Goal: Information Seeking & Learning: Learn about a topic

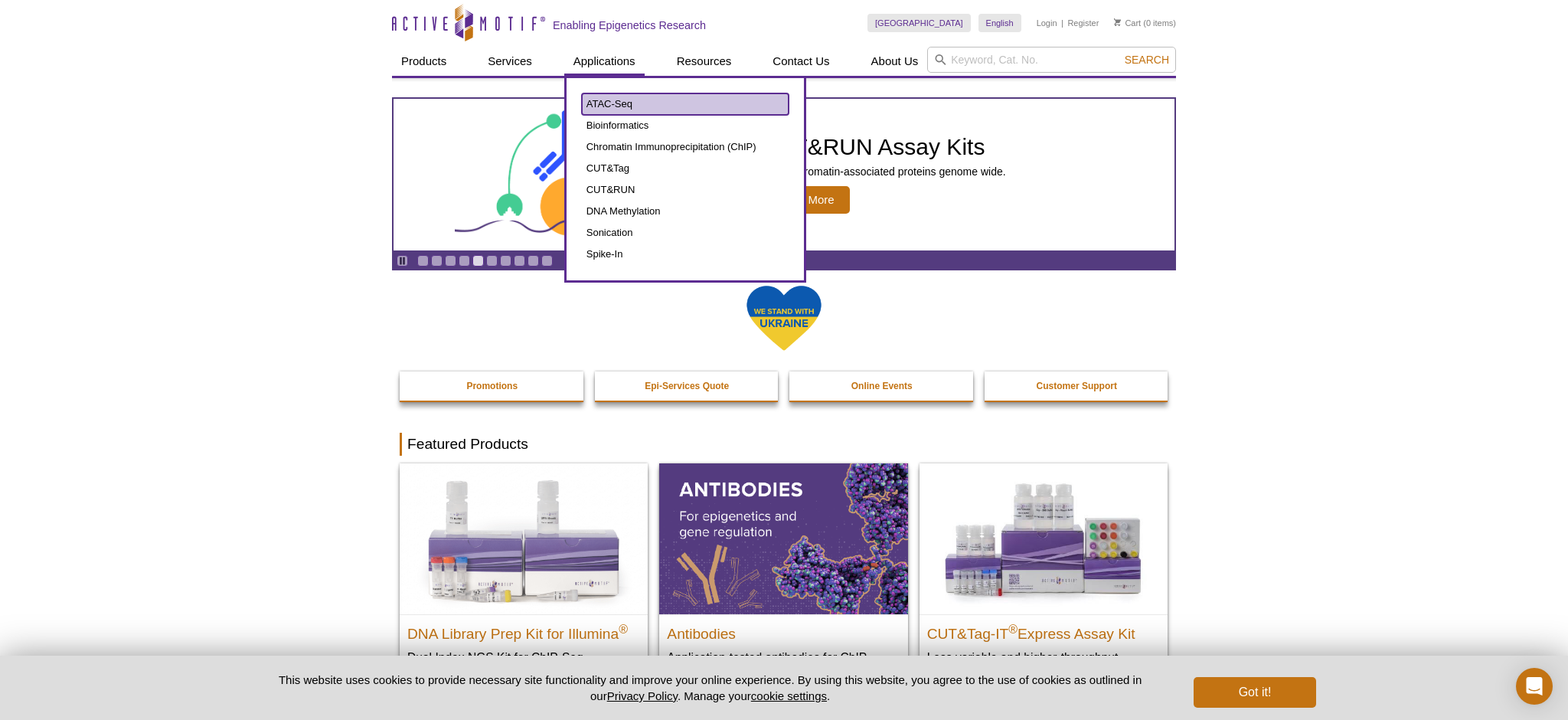
click at [618, 104] on link "ATAC-Seq" at bounding box center [686, 104] width 207 height 22
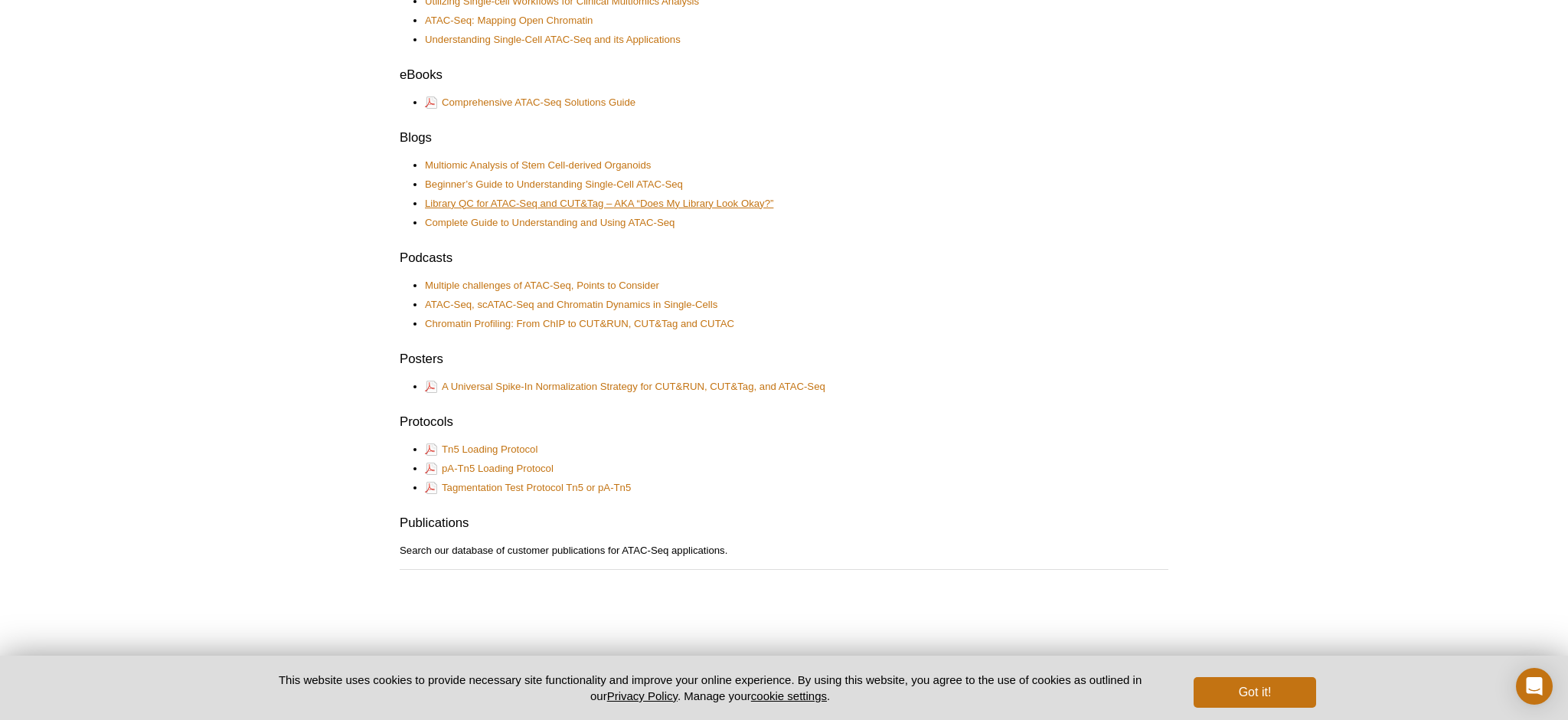
scroll to position [726, 0]
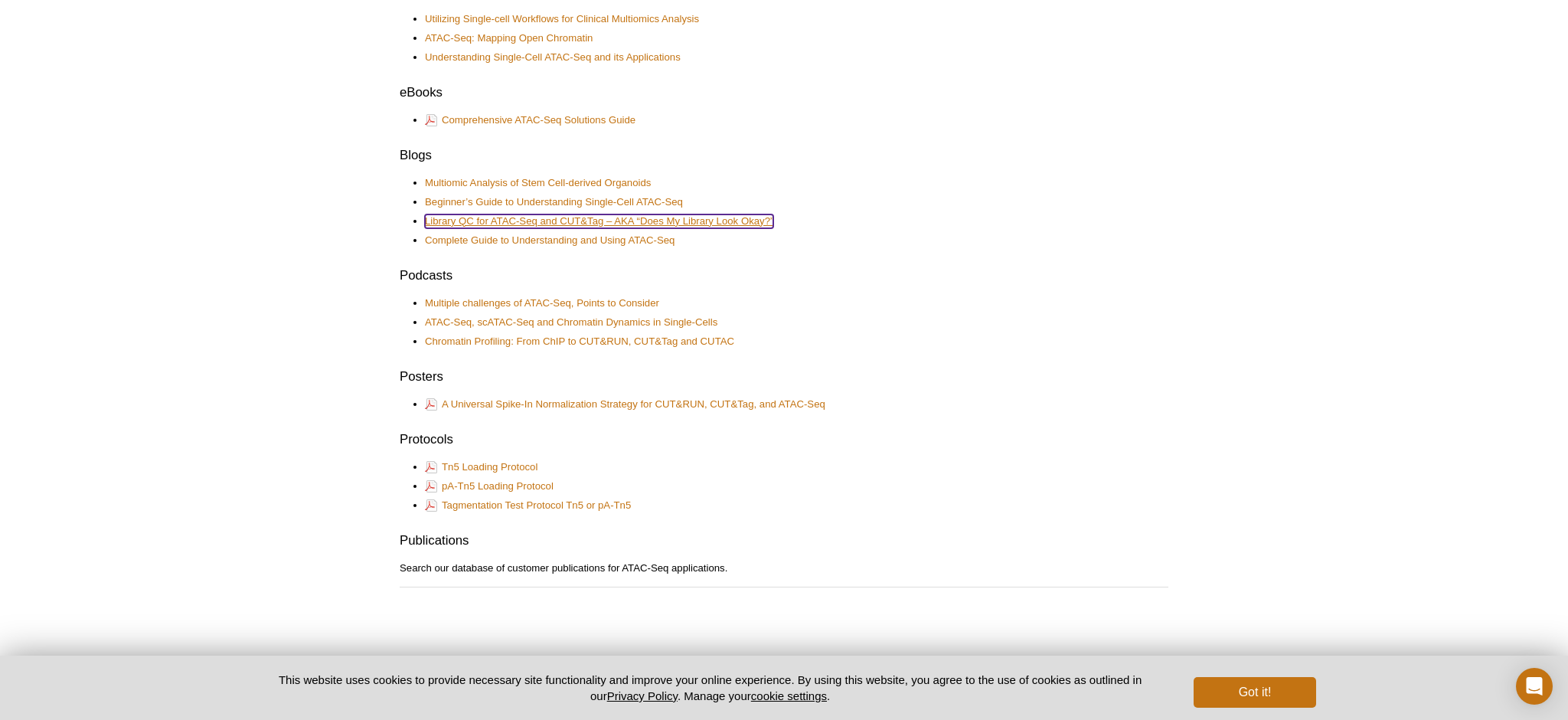
click at [724, 225] on link "Library QC for ATAC-Seq and CUT&Tag – AKA “Does My Library Look Okay?”" at bounding box center [599, 221] width 348 height 14
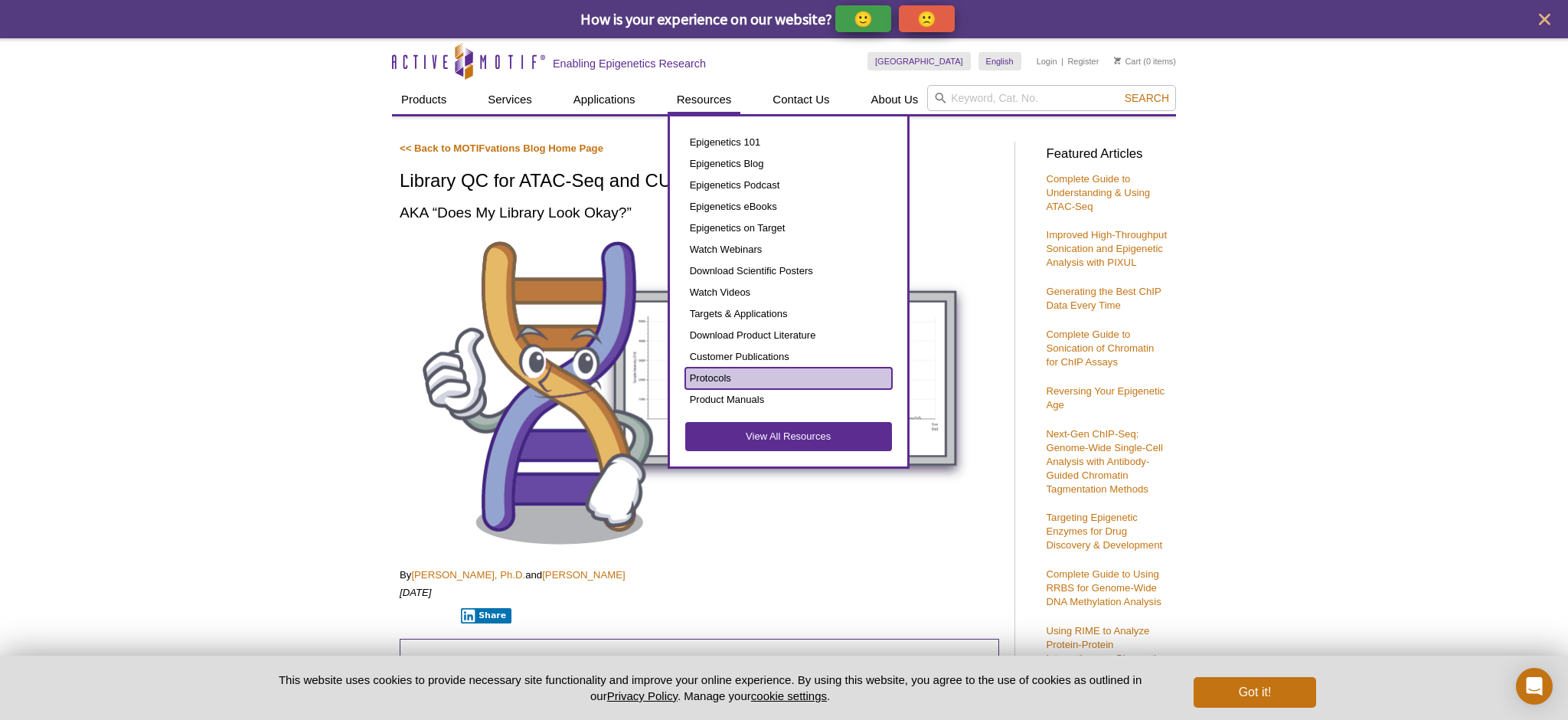
click at [731, 380] on link "Protocols" at bounding box center [789, 378] width 207 height 22
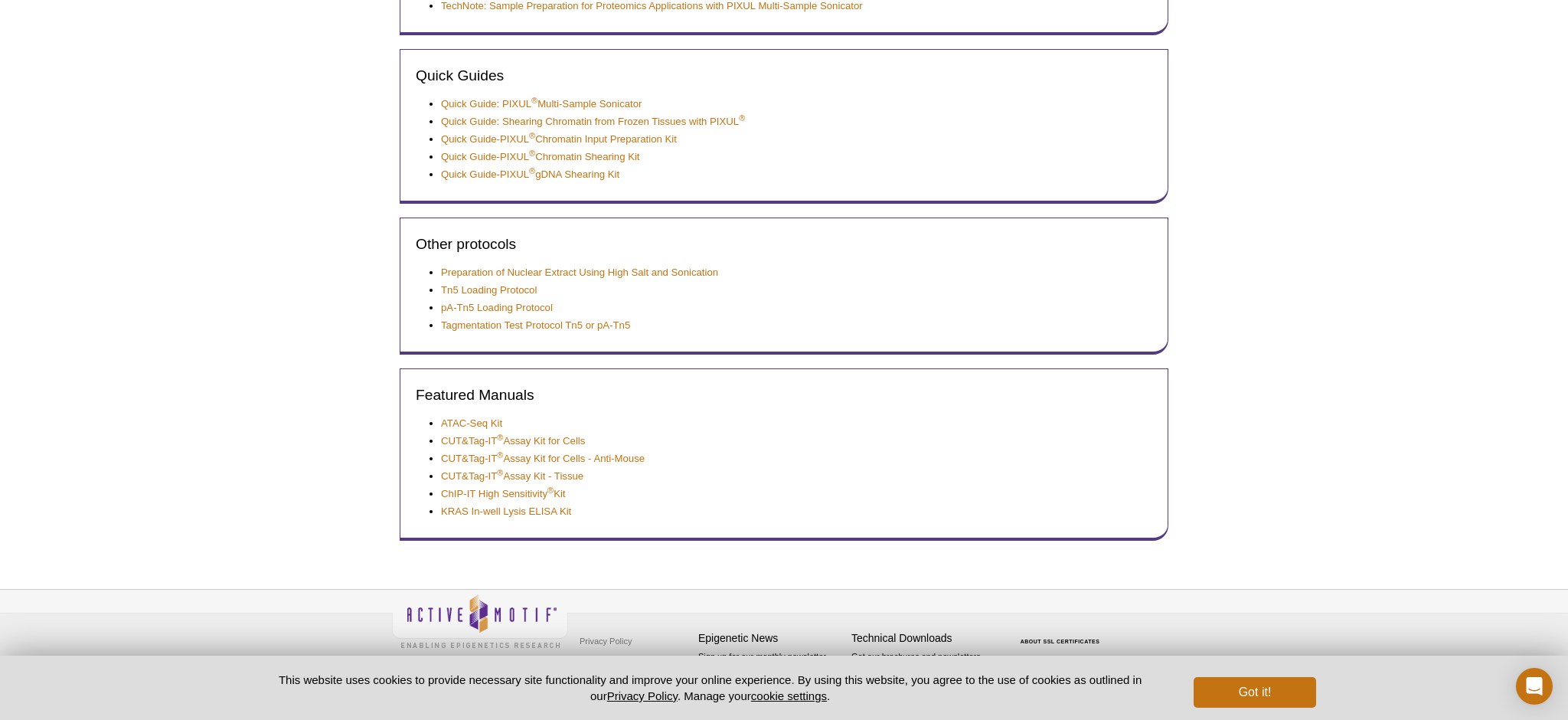
scroll to position [549, 0]
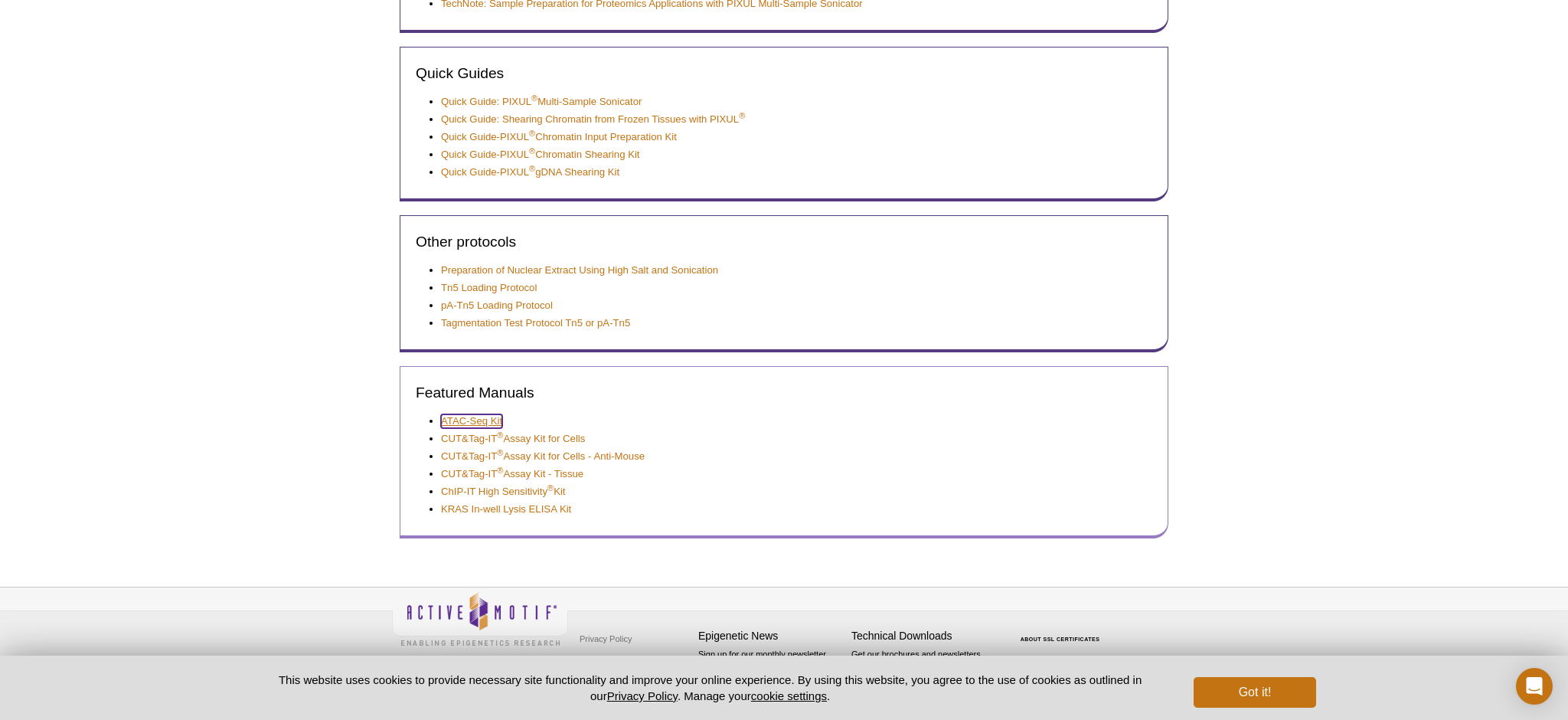
click at [489, 418] on link "ATAC-Seq Kit" at bounding box center [472, 421] width 61 height 14
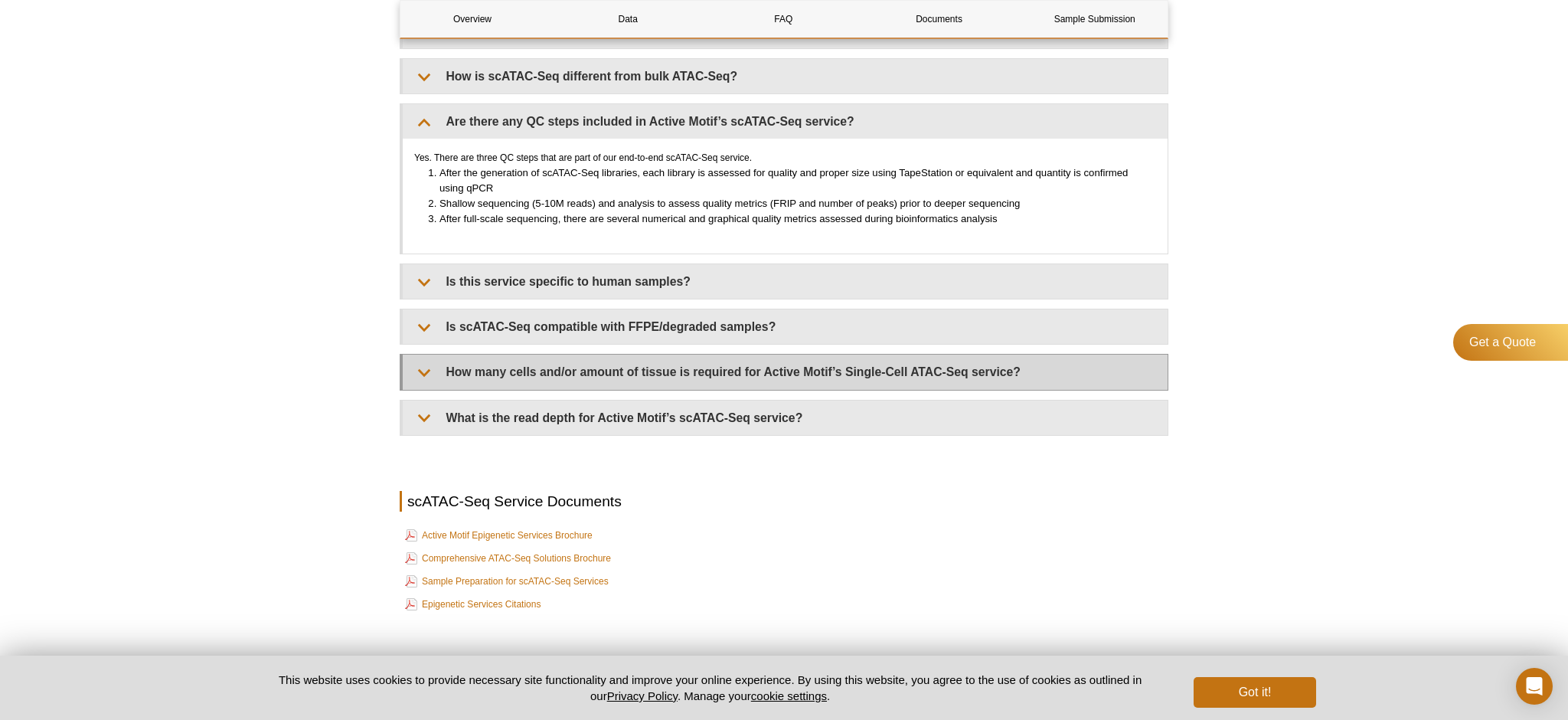
scroll to position [1937, 0]
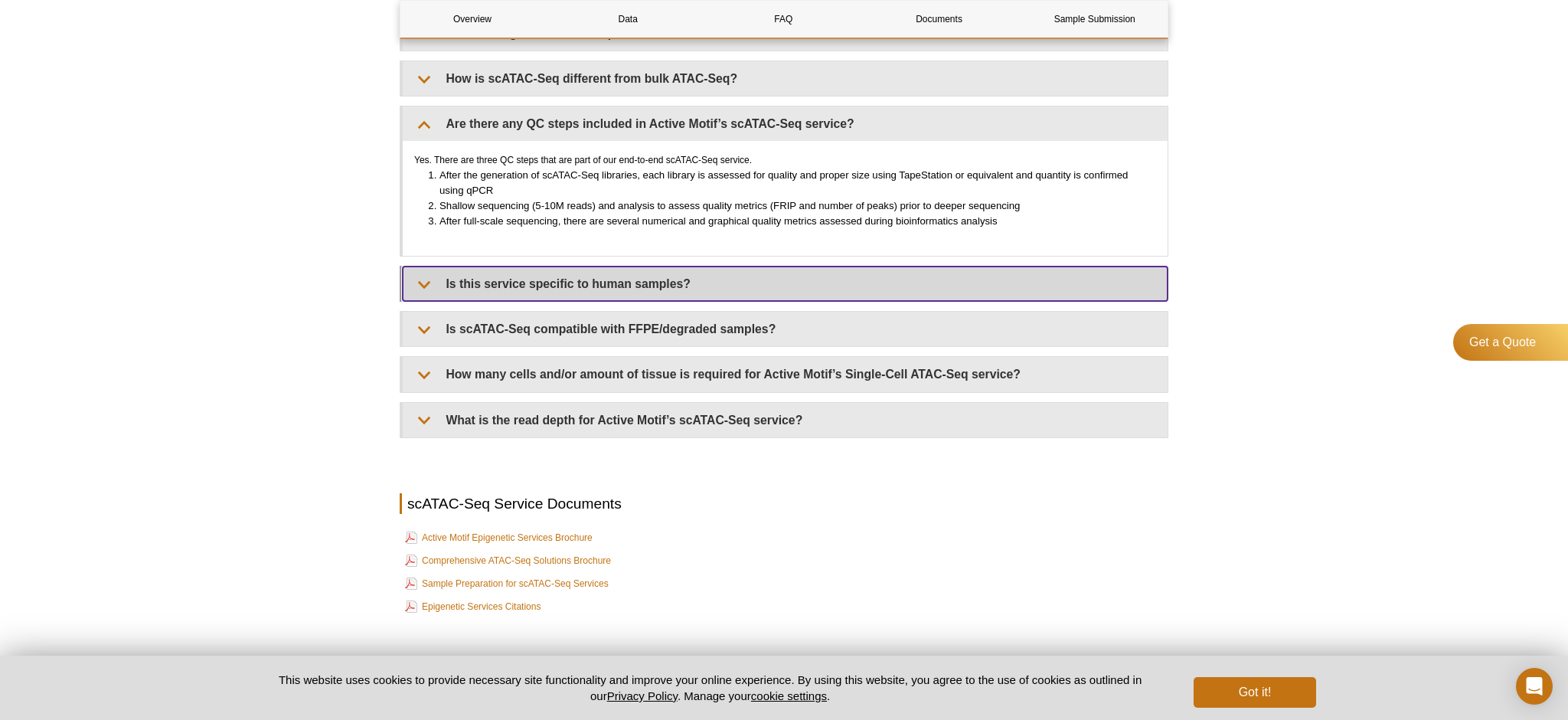
click at [678, 272] on summary "Is this service specific to human samples?" at bounding box center [785, 284] width 765 height 35
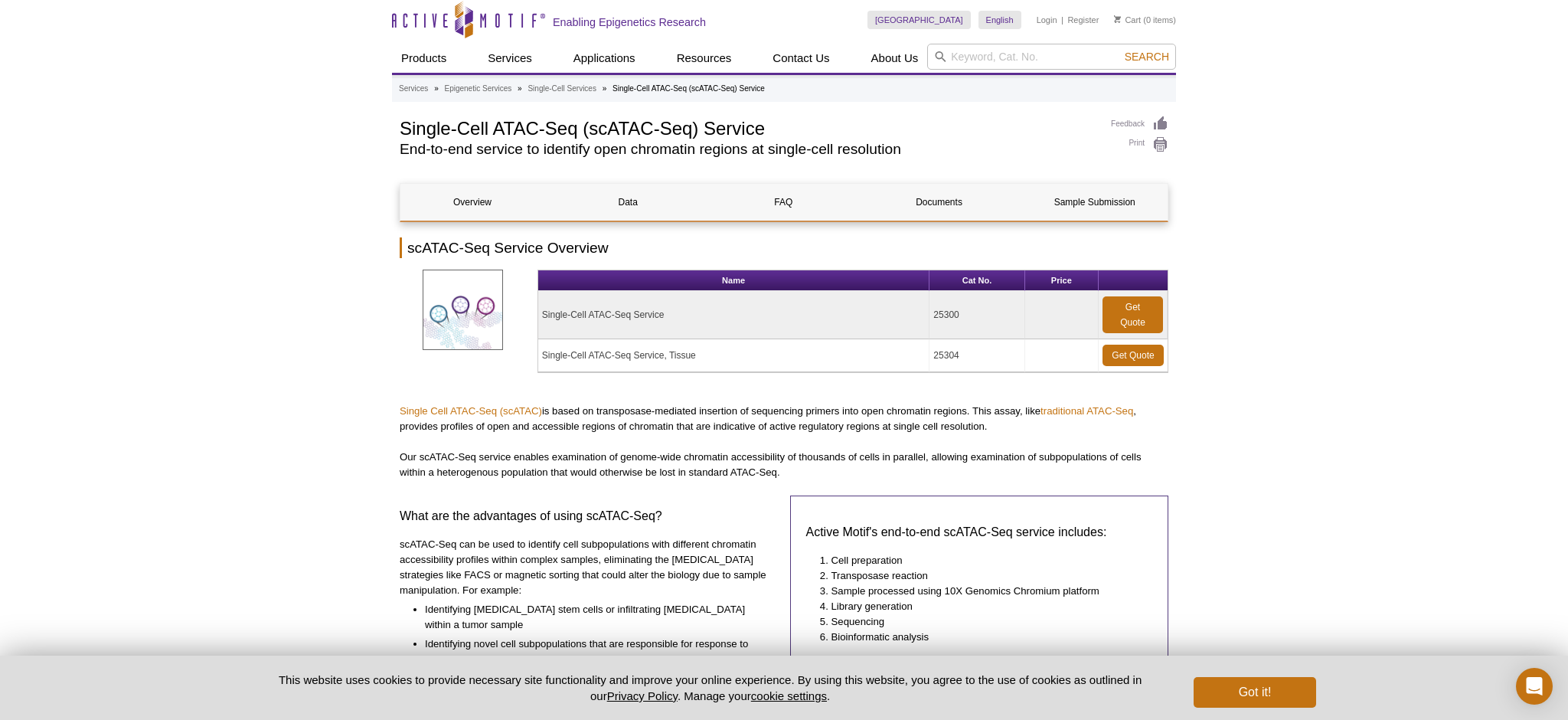
scroll to position [0, 0]
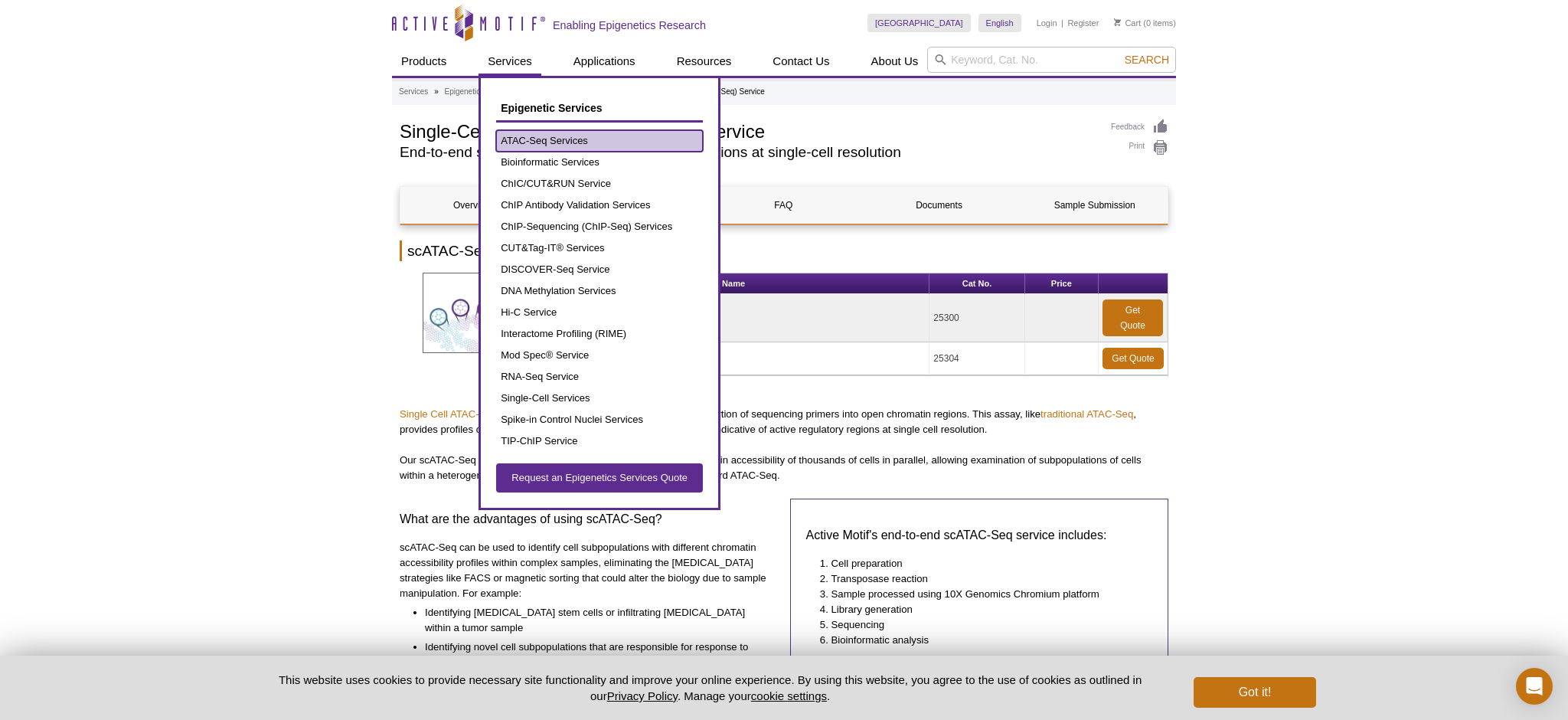
click at [526, 140] on link "ATAC-Seq Services" at bounding box center [600, 141] width 207 height 22
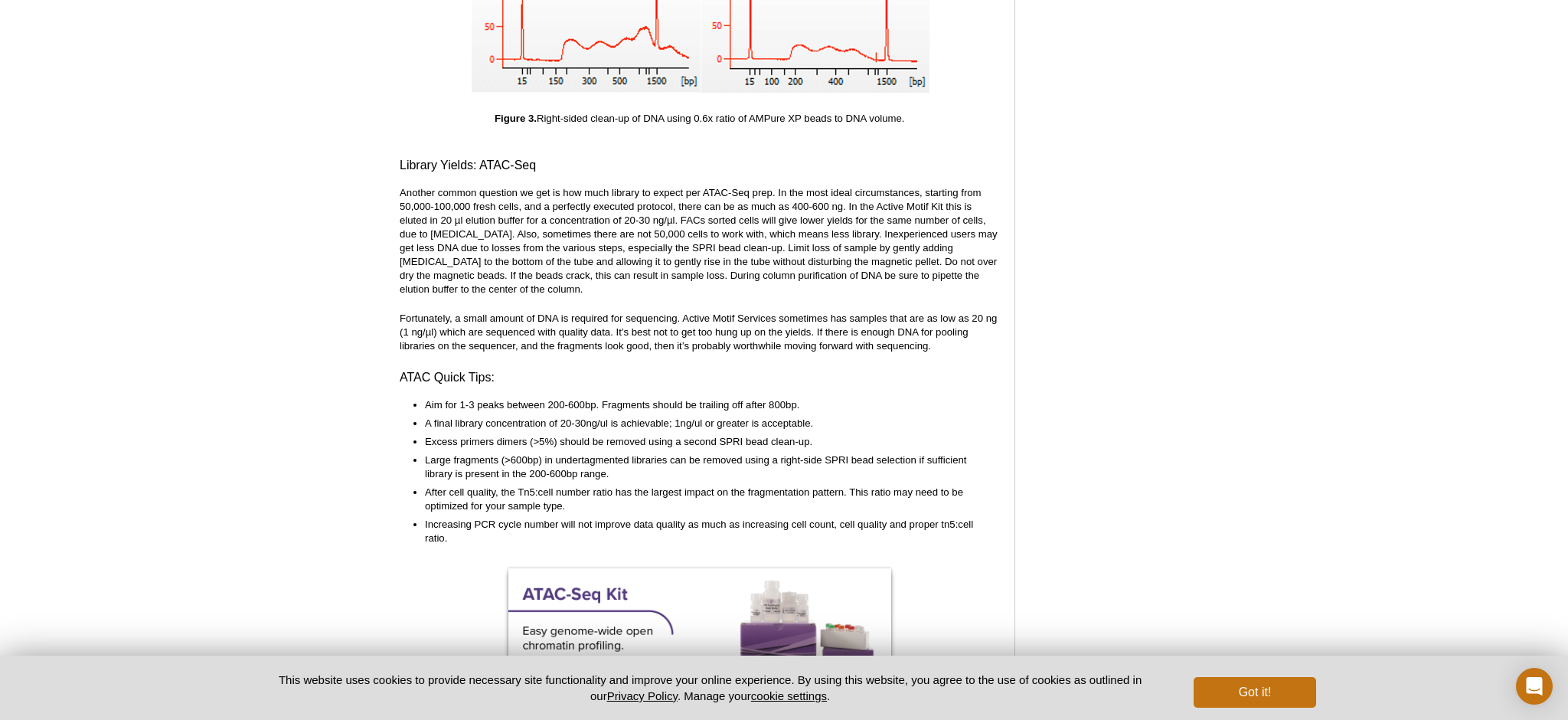
scroll to position [3489, 0]
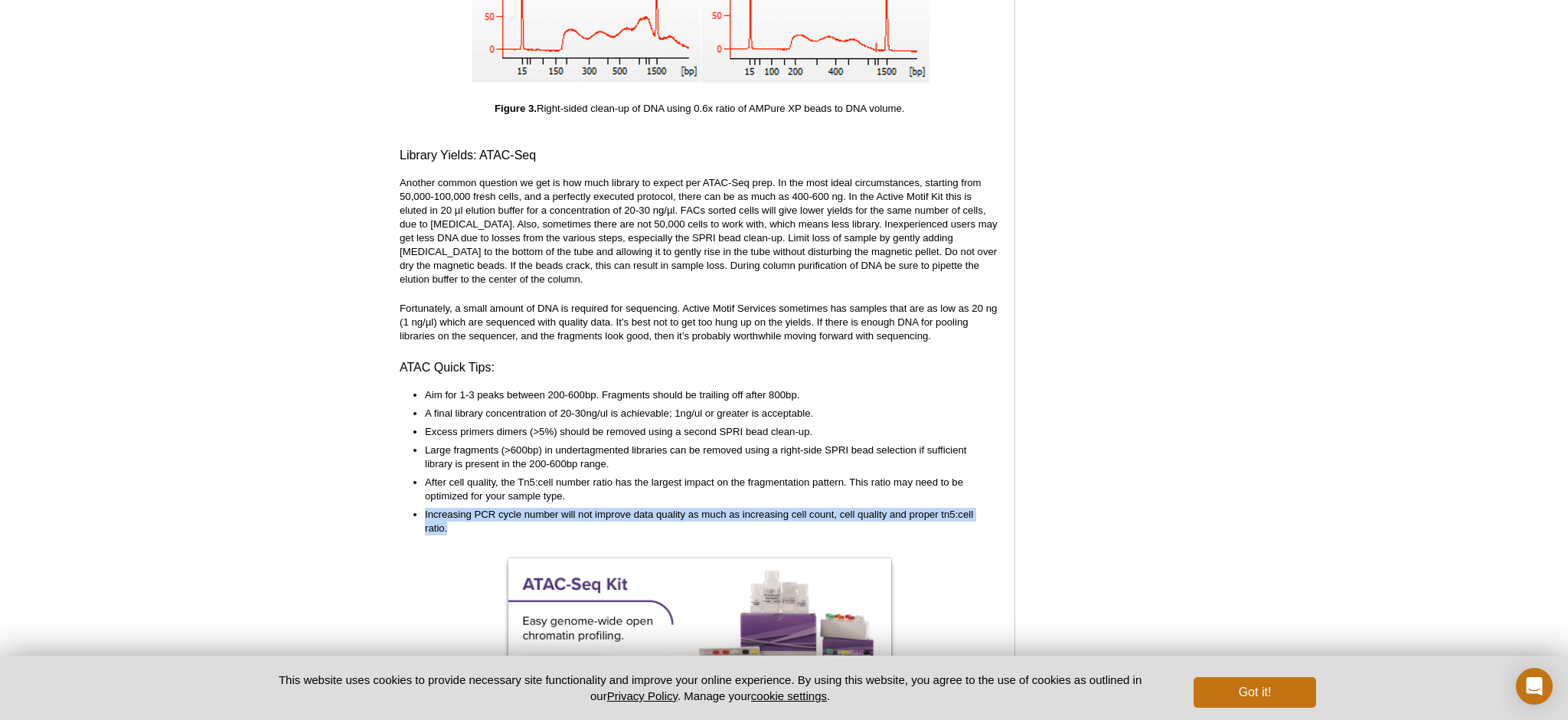
drag, startPoint x: 426, startPoint y: 499, endPoint x: 626, endPoint y: 512, distance: 200.4
click at [626, 512] on ul "Aim for 1-3 peaks between 200-600bp. Fragments should be trailing off after 800…" at bounding box center [692, 461] width 585 height 147
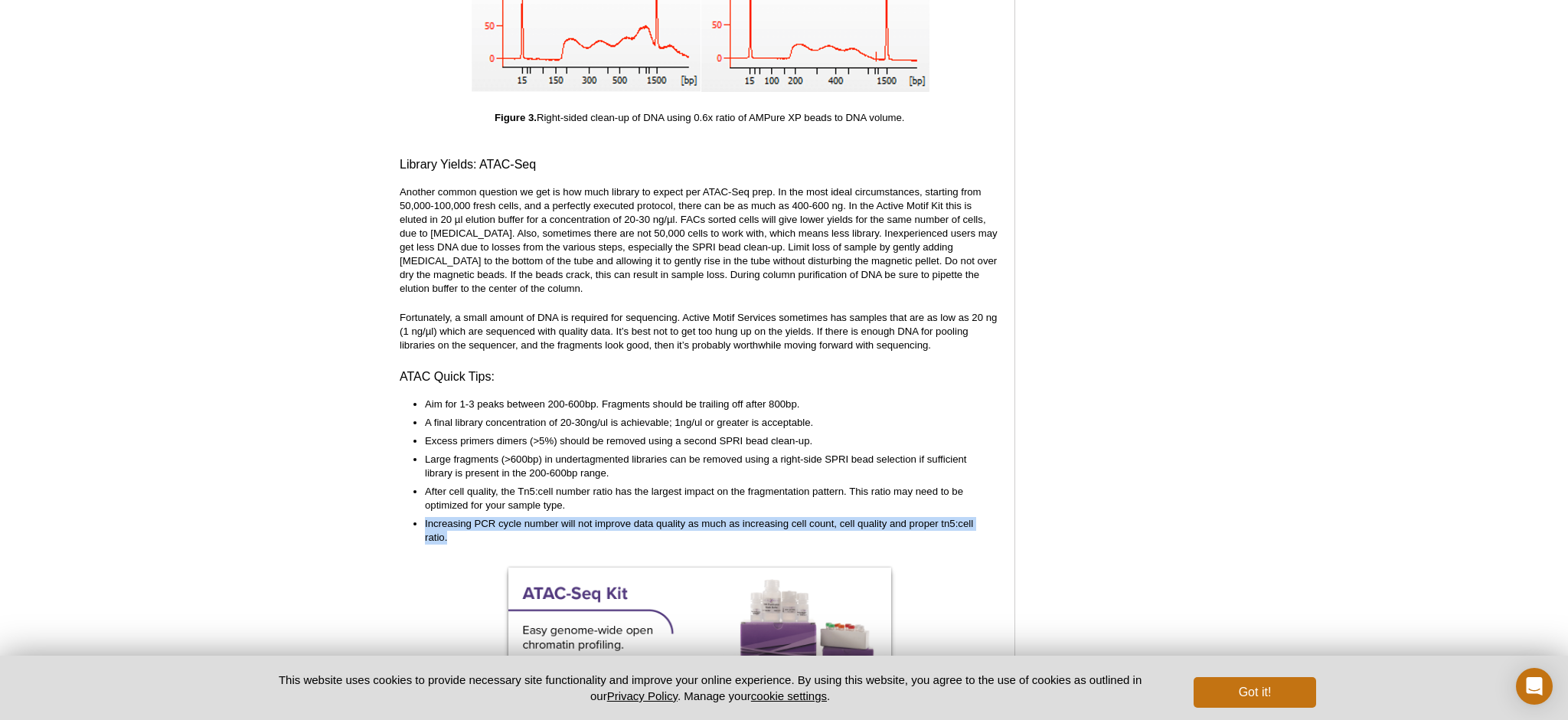
scroll to position [3471, 0]
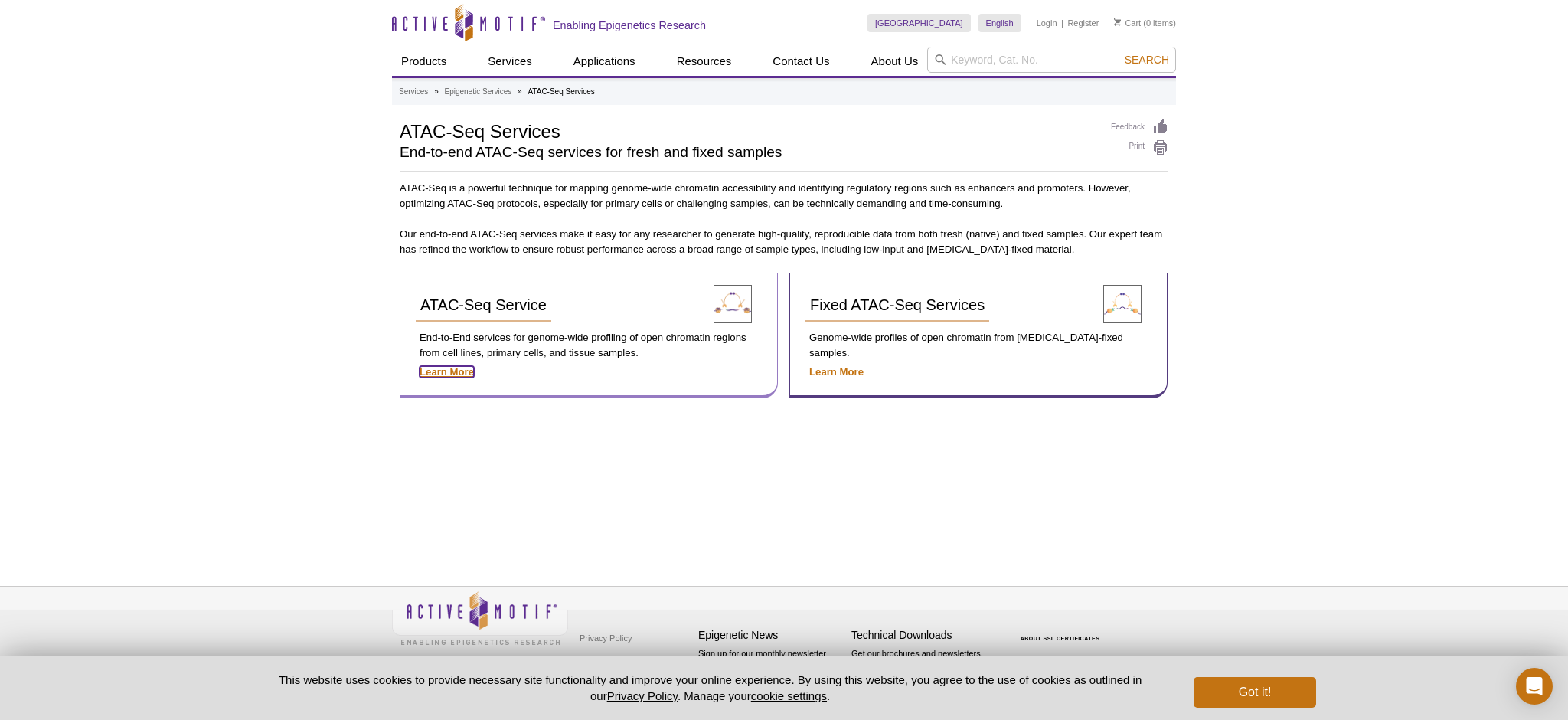
click at [459, 370] on strong "Learn More" at bounding box center [446, 372] width 54 height 11
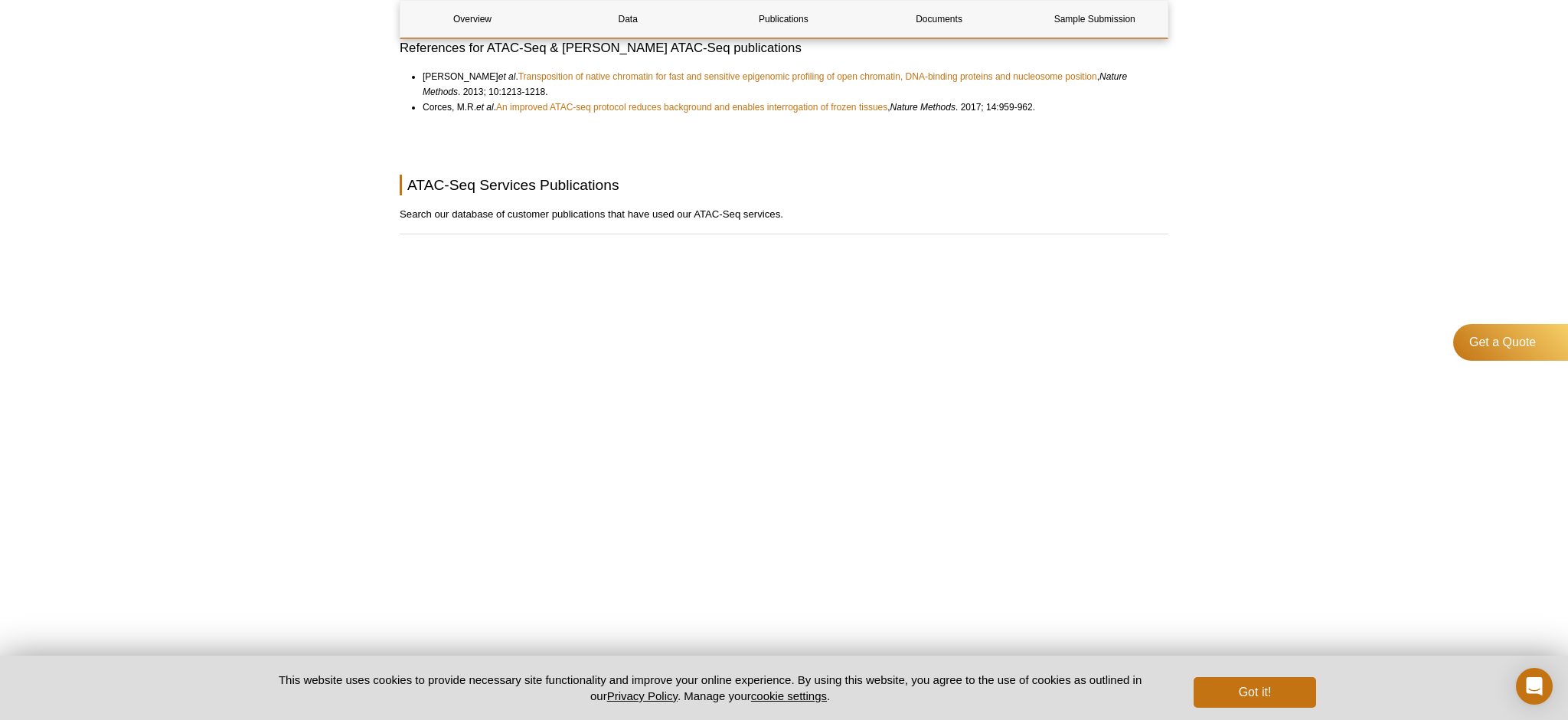
scroll to position [3997, 0]
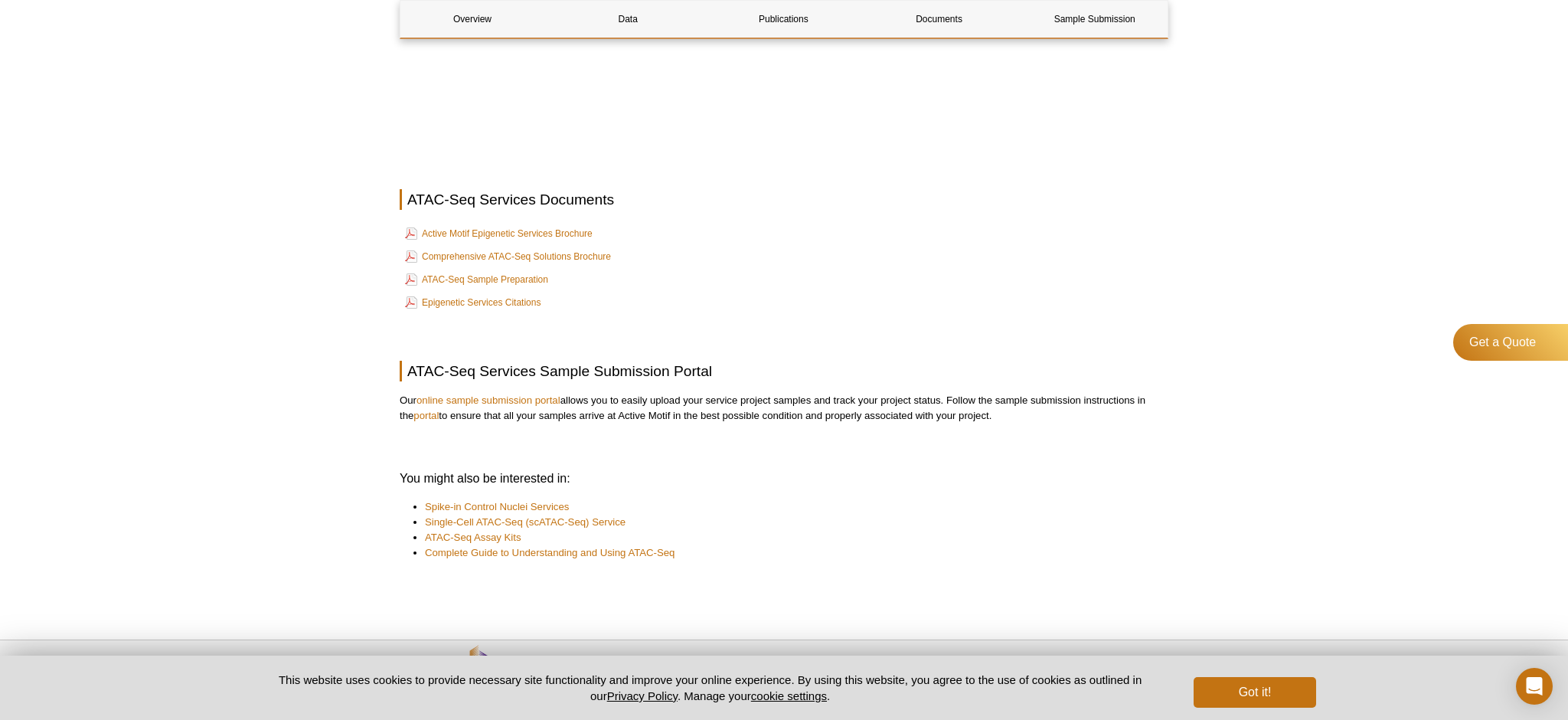
scroll to position [4754, 0]
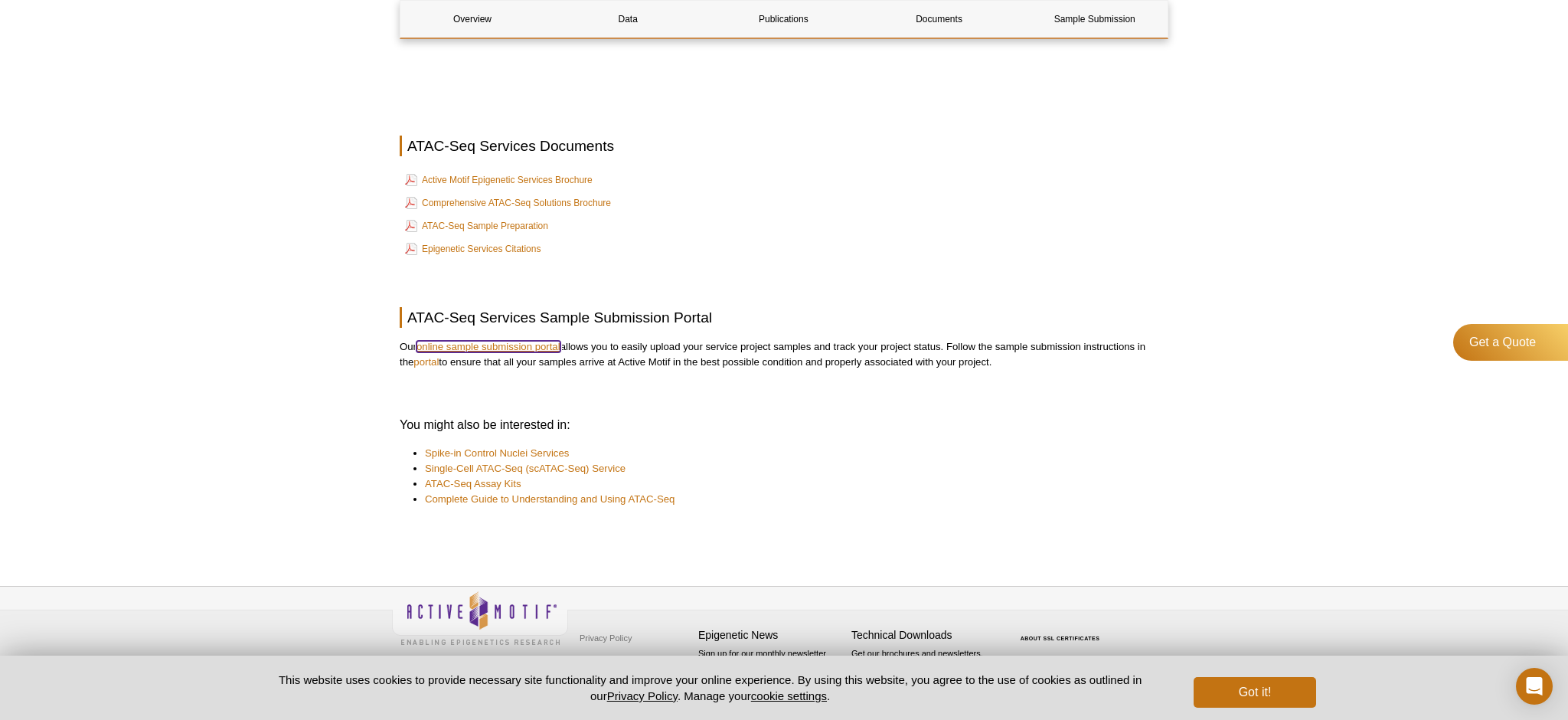
click at [512, 344] on link "online sample submission portal" at bounding box center [488, 347] width 144 height 11
